Goal: Task Accomplishment & Management: Manage account settings

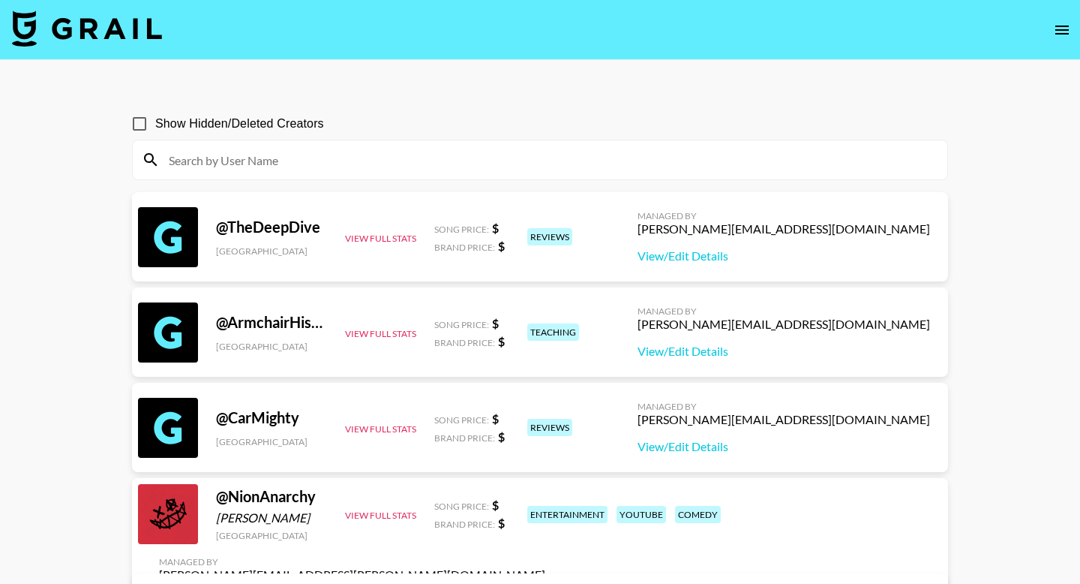
click at [500, 154] on input at bounding box center [549, 160] width 779 height 24
type input "O"
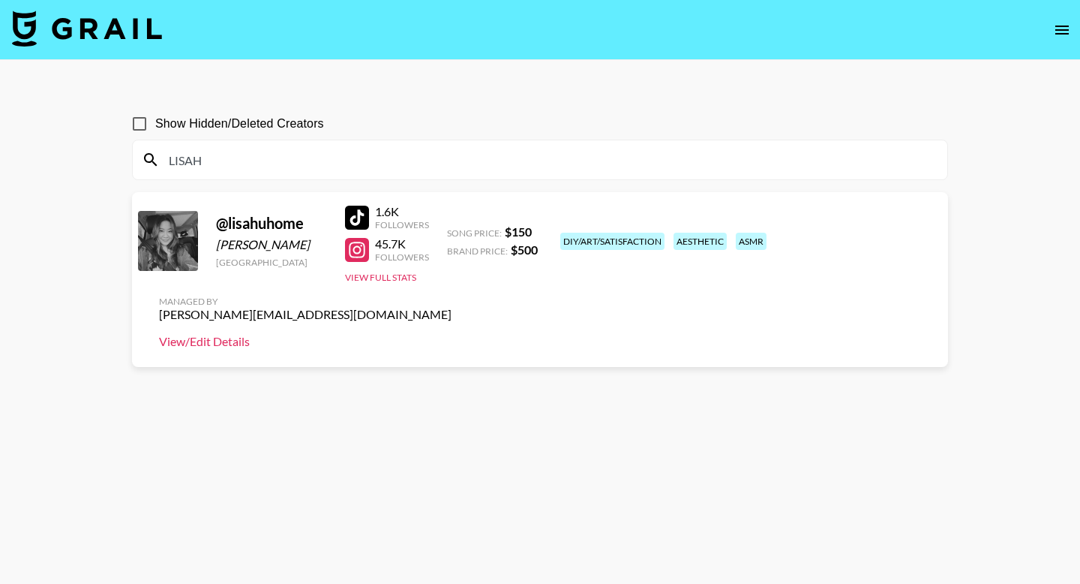
click at [452, 334] on link "View/Edit Details" at bounding box center [305, 341] width 293 height 15
click at [396, 275] on button "View Full Stats" at bounding box center [380, 277] width 71 height 11
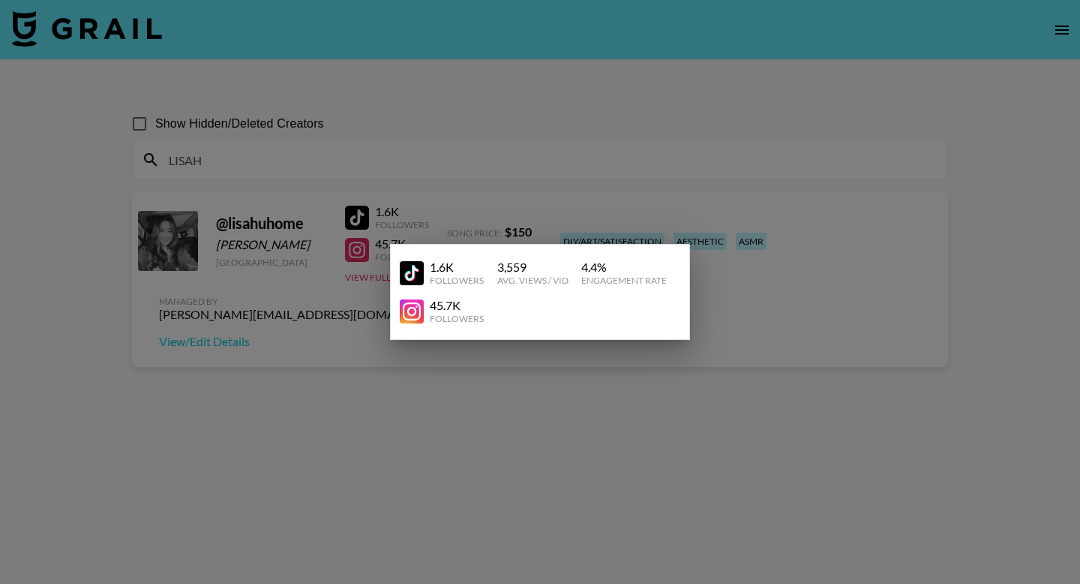
click at [317, 347] on div at bounding box center [540, 292] width 1080 height 584
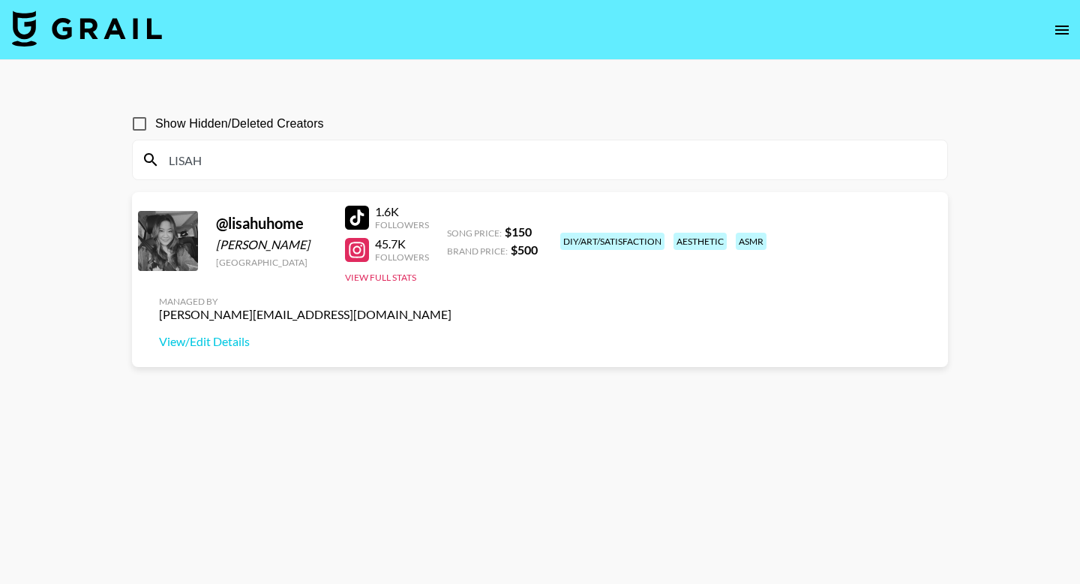
drag, startPoint x: 216, startPoint y: 160, endPoint x: 135, endPoint y: 160, distance: 81.0
click at [135, 160] on div "LISAH" at bounding box center [540, 159] width 815 height 39
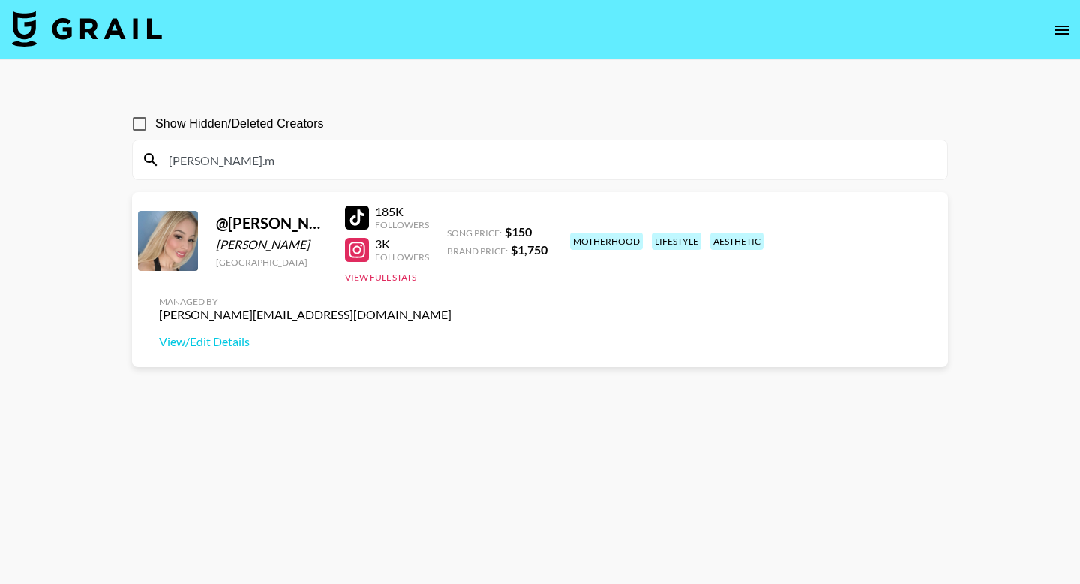
type input "kimberly.m"
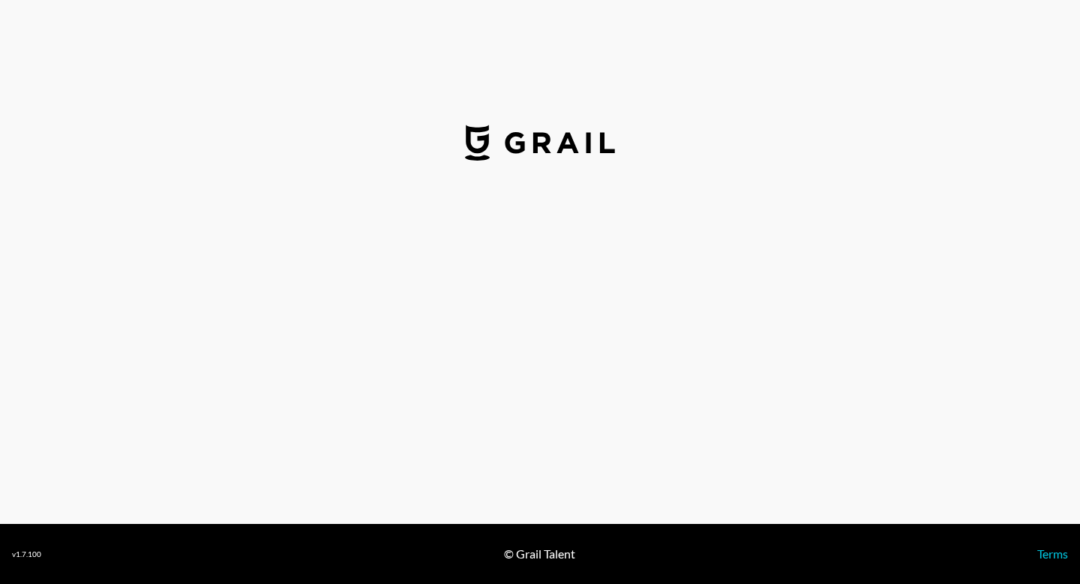
select select "USD"
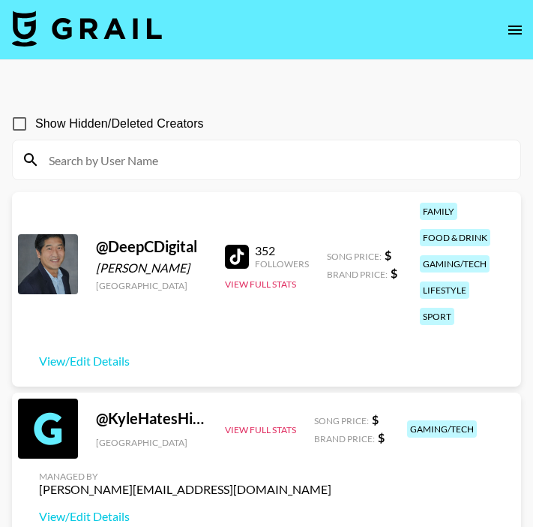
click at [520, 29] on icon "open drawer" at bounding box center [516, 30] width 14 height 9
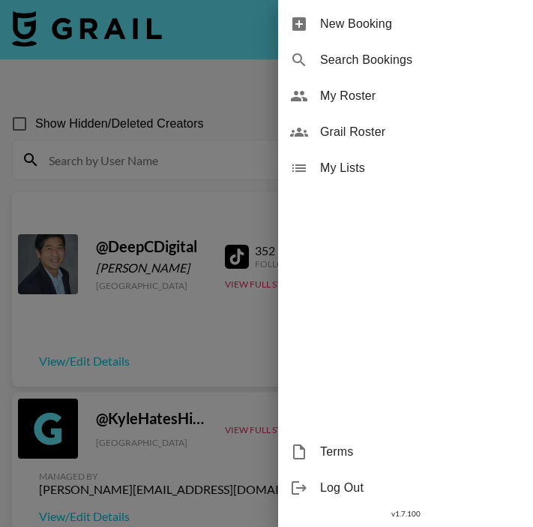
click at [383, 95] on span "My Roster" at bounding box center [420, 96] width 201 height 18
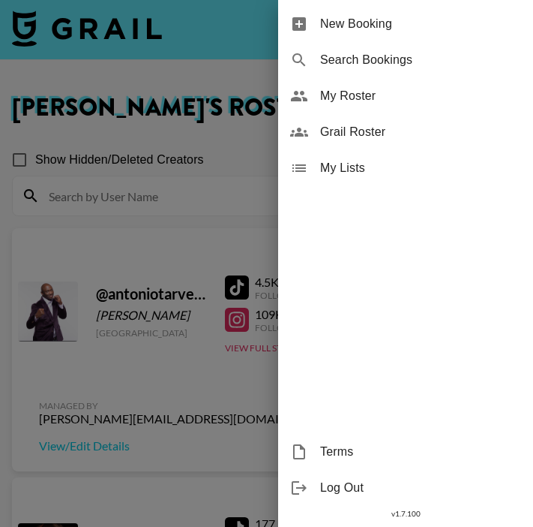
click at [143, 207] on div at bounding box center [266, 263] width 533 height 527
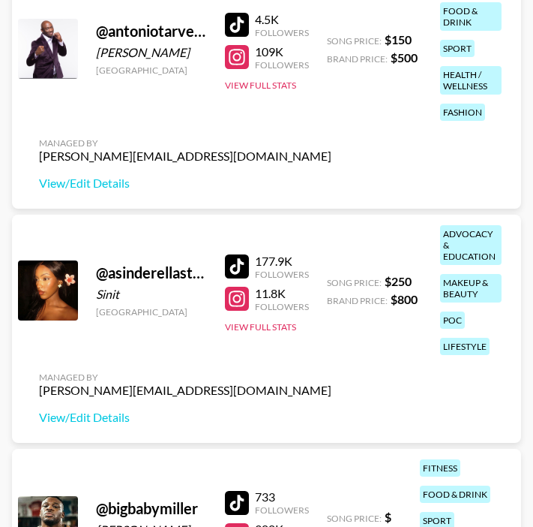
scroll to position [279, 0]
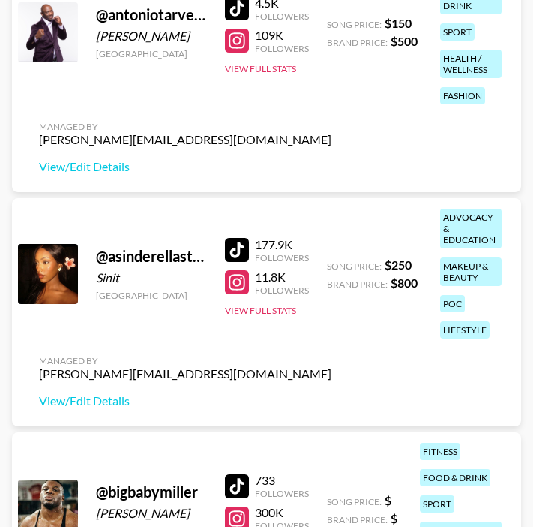
click at [240, 255] on div at bounding box center [237, 250] width 24 height 24
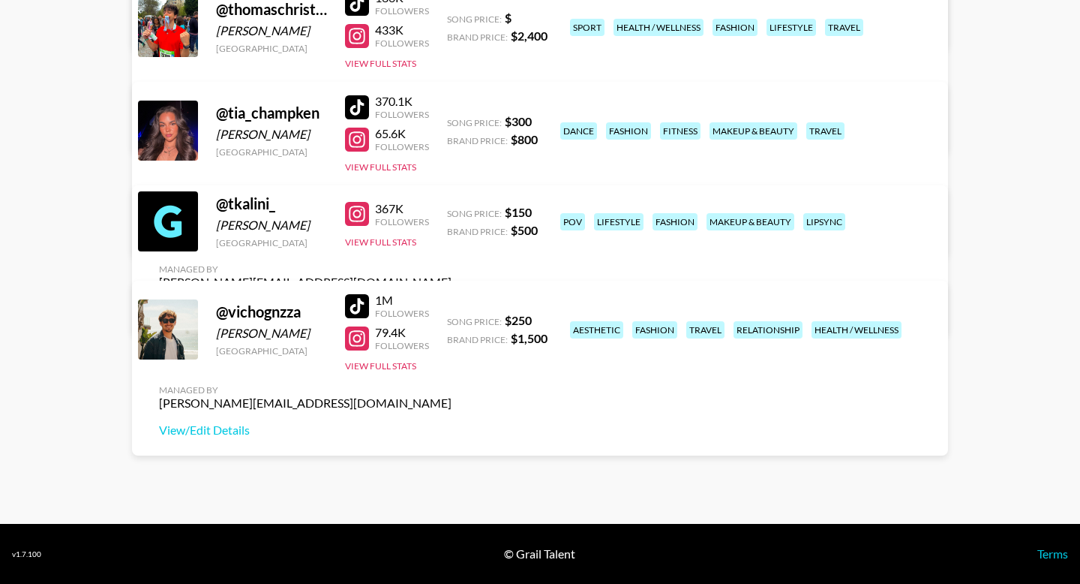
scroll to position [2226, 0]
